Goal: Check status: Check status

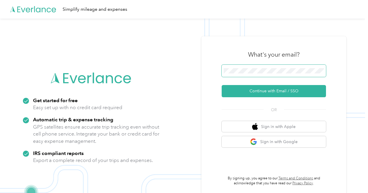
click at [252, 75] on span at bounding box center [274, 71] width 104 height 12
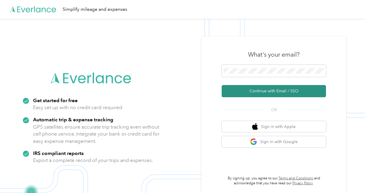
click at [276, 90] on button "Continue with Email / SSO" at bounding box center [274, 91] width 104 height 12
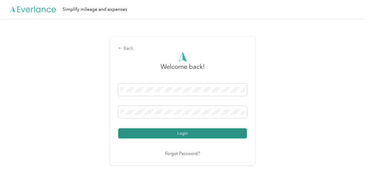
click at [187, 128] on button "Login" at bounding box center [182, 133] width 129 height 10
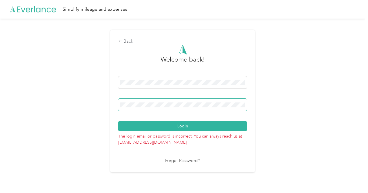
click at [164, 108] on span at bounding box center [182, 105] width 129 height 12
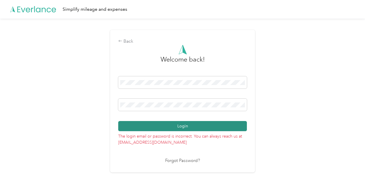
click at [179, 126] on button "Login" at bounding box center [182, 126] width 129 height 10
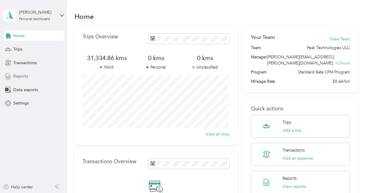
click at [20, 72] on div "Reports" at bounding box center [33, 76] width 61 height 10
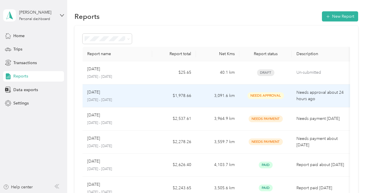
click at [88, 95] on p "[DATE]" at bounding box center [93, 92] width 13 height 6
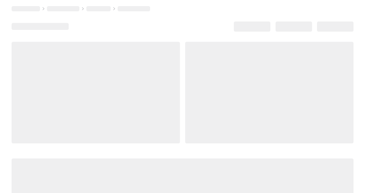
click at [88, 95] on div at bounding box center [96, 93] width 169 height 102
